Goal: Find contact information: Find contact information

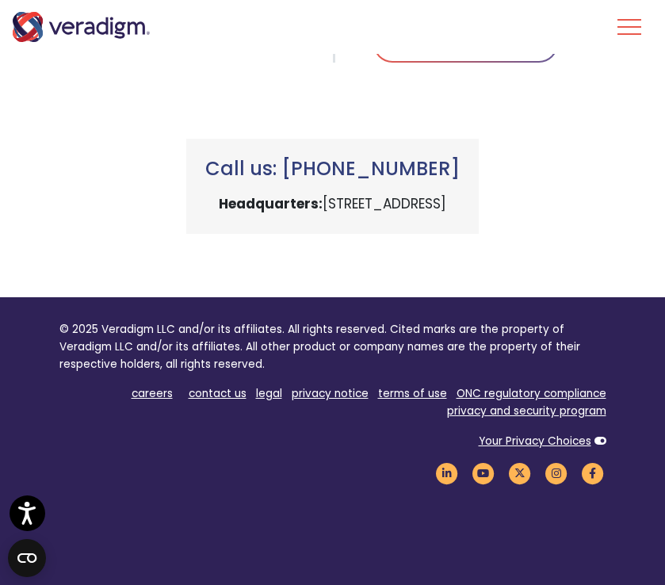
scroll to position [996, 0]
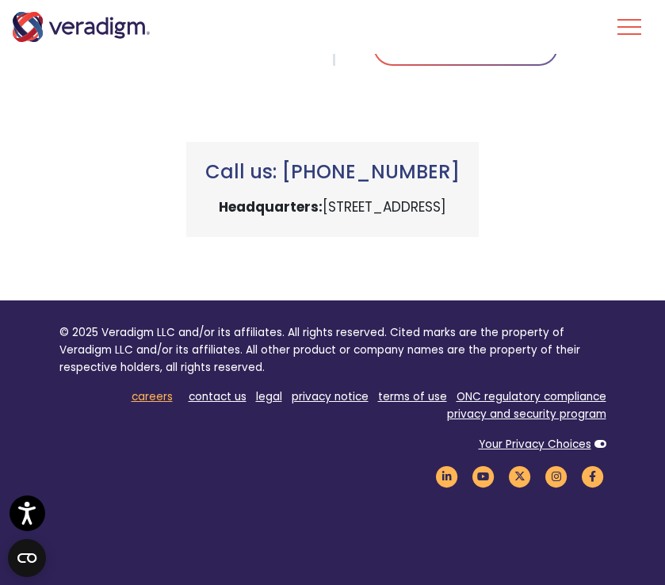
click at [159, 401] on link "careers" at bounding box center [152, 396] width 41 height 15
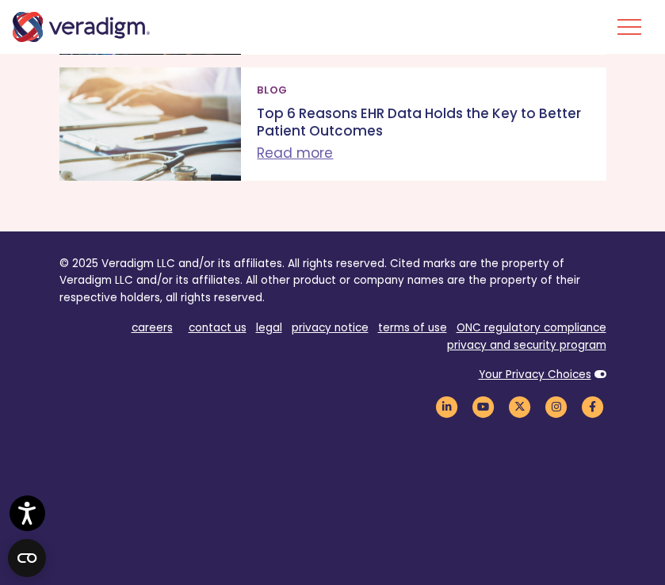
scroll to position [2647, 0]
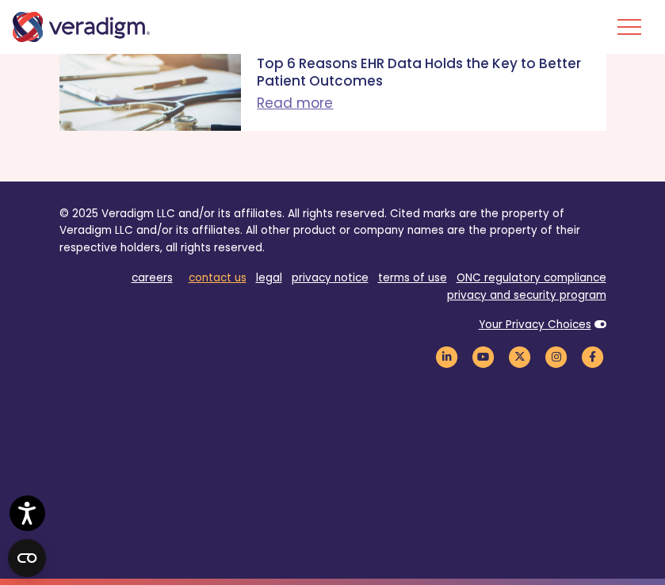
click at [221, 280] on link "contact us" at bounding box center [218, 277] width 58 height 15
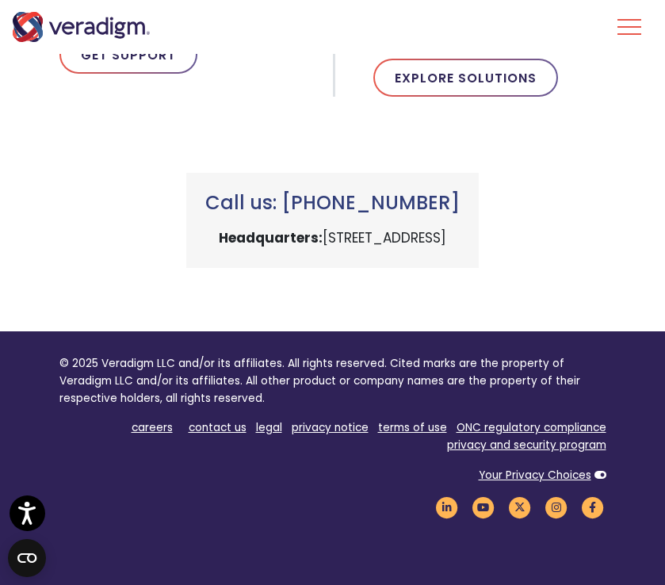
scroll to position [878, 0]
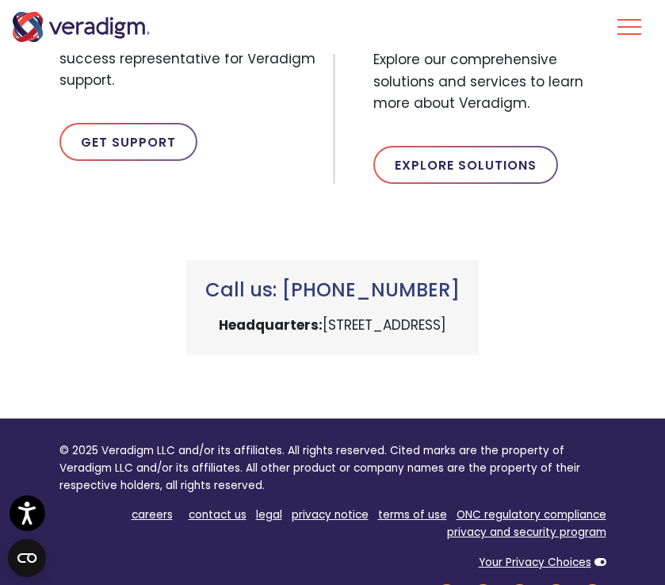
drag, startPoint x: 285, startPoint y: 288, endPoint x: 482, endPoint y: 293, distance: 196.6
click at [460, 293] on h3 "Call us: [PHONE_NUMBER]" at bounding box center [332, 290] width 254 height 23
copy h3 "[PHONE_NUMBER]"
drag, startPoint x: 552, startPoint y: 327, endPoint x: 222, endPoint y: 324, distance: 330.5
click at [222, 324] on div "Call us: [PHONE_NUMBER] Headquarters: [STREET_ADDRESS]" at bounding box center [332, 307] width 292 height 95
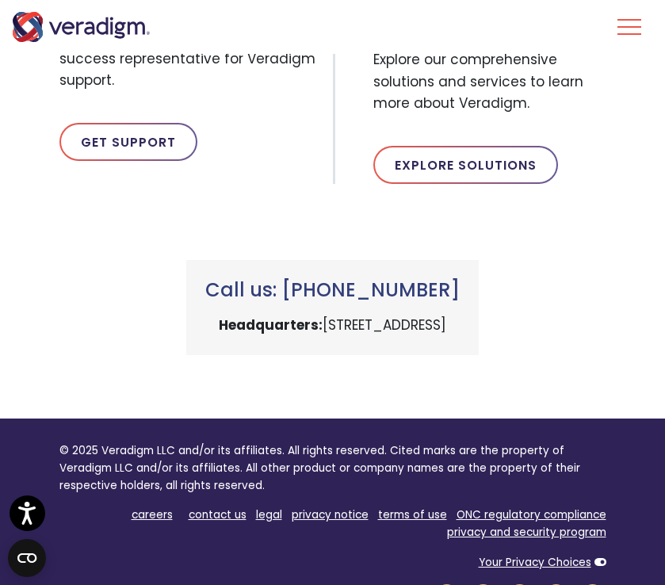
copy p "[STREET_ADDRESS]"
click at [272, 300] on h3 "Call us: [PHONE_NUMBER]" at bounding box center [332, 290] width 254 height 23
drag, startPoint x: 458, startPoint y: 288, endPoint x: 282, endPoint y: 285, distance: 176.0
click at [282, 285] on h3 "Call us: [PHONE_NUMBER]" at bounding box center [332, 290] width 254 height 23
copy h3 "[PHONE_NUMBER]"
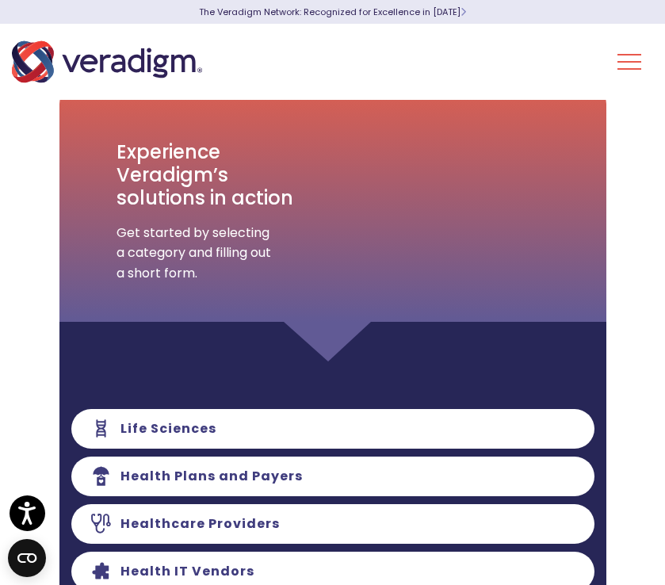
scroll to position [0, 0]
